Goal: Navigation & Orientation: Find specific page/section

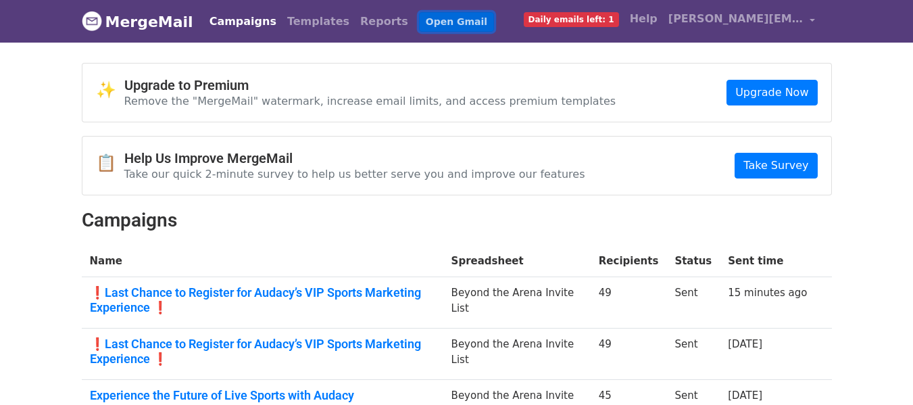
click at [440, 15] on link "Open Gmail" at bounding box center [456, 22] width 75 height 20
click at [419, 23] on link "Open Gmail" at bounding box center [456, 22] width 75 height 20
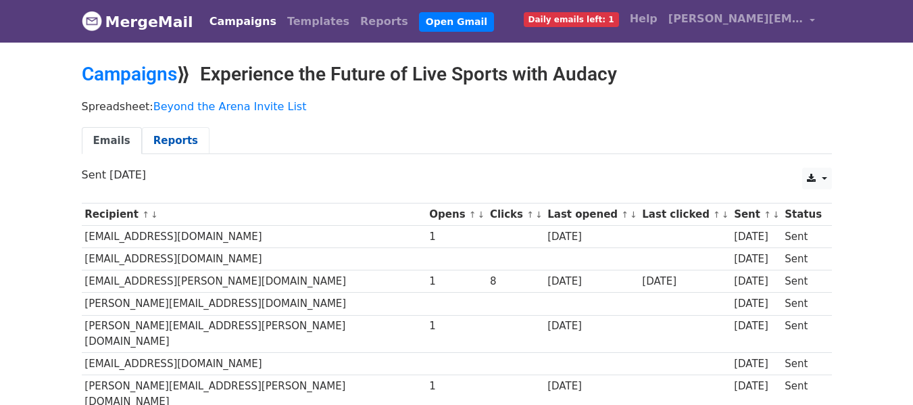
click at [166, 141] on link "Reports" at bounding box center [176, 141] width 68 height 28
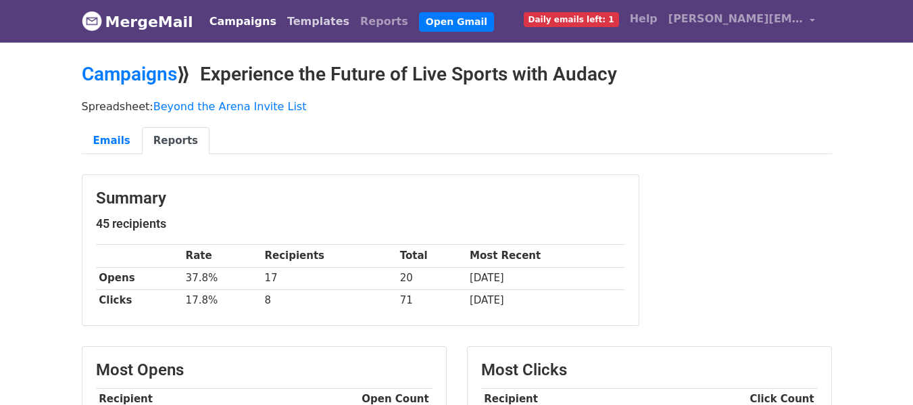
click at [284, 31] on link "Templates" at bounding box center [318, 21] width 73 height 27
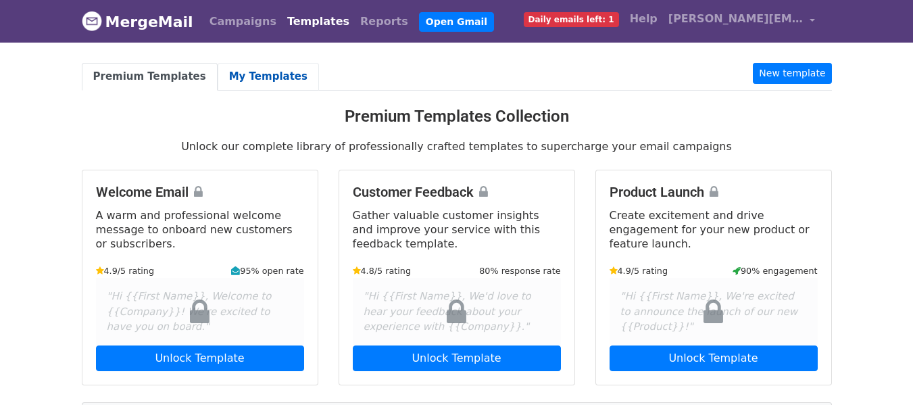
click at [231, 82] on link "My Templates" at bounding box center [268, 77] width 101 height 28
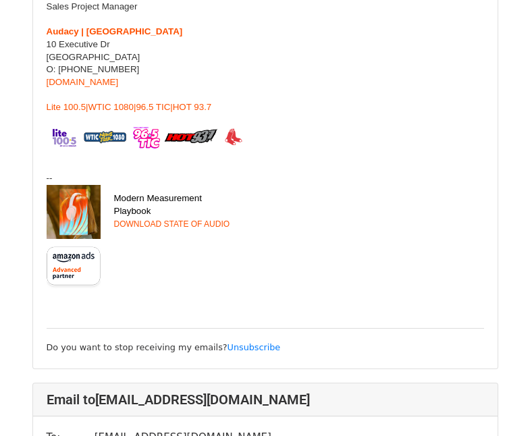
scroll to position [44118, 0]
